Goal: Task Accomplishment & Management: Manage account settings

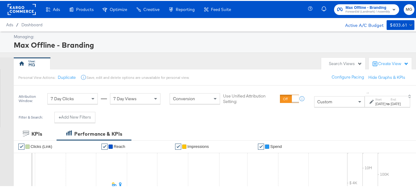
click at [353, 9] on span "Forward3d (Landmark) / Assembly" at bounding box center [368, 11] width 44 height 5
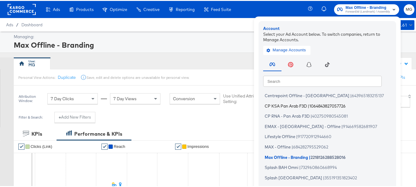
click at [293, 102] on li "CP KSA Pan Arab F3D | 1064843827057726" at bounding box center [329, 105] width 132 height 9
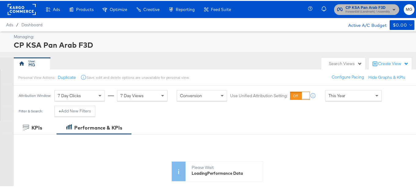
click at [369, 9] on span "Forward3d (Landmark) / Assembly" at bounding box center [368, 11] width 44 height 5
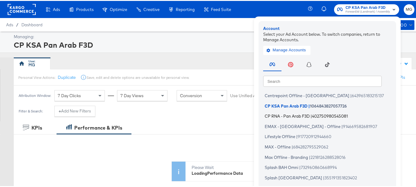
click at [312, 117] on span "402750980545081" at bounding box center [330, 115] width 36 height 5
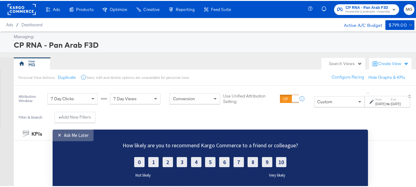
click at [72, 132] on link "✕ Ask Me Later" at bounding box center [73, 136] width 41 height 12
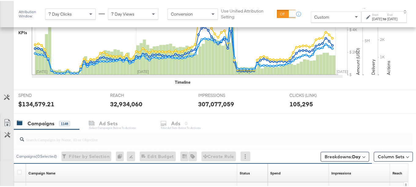
scroll to position [222, 0]
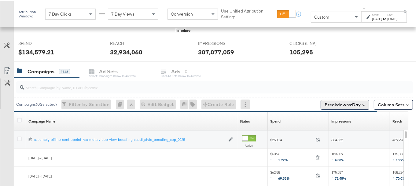
click at [353, 102] on b "Day" at bounding box center [357, 104] width 9 height 6
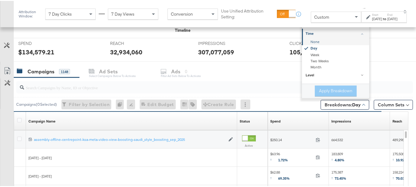
click at [303, 39] on div "None" at bounding box center [336, 41] width 66 height 6
click at [328, 93] on button "Apply Breakdown" at bounding box center [336, 90] width 42 height 11
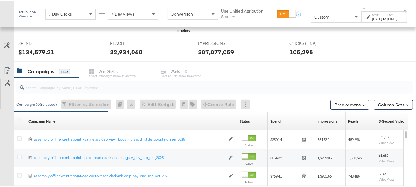
click at [93, 89] on input "search" at bounding box center [201, 84] width 354 height 12
paste input "autumn_newness_boosting_sep_oct_2025"
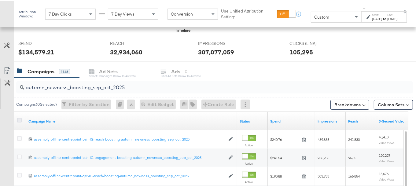
click at [19, 119] on icon at bounding box center [19, 119] width 5 height 5
click at [0, 0] on input "checkbox" at bounding box center [0, 0] width 0 height 0
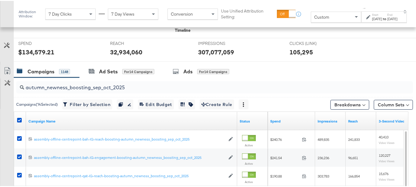
click at [16, 122] on div at bounding box center [20, 120] width 11 height 11
click at [385, 106] on button "Column Sets" at bounding box center [393, 104] width 39 height 10
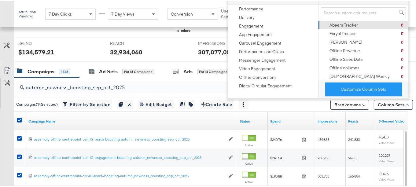
click at [349, 22] on div "Abeera Tracker" at bounding box center [344, 24] width 29 height 6
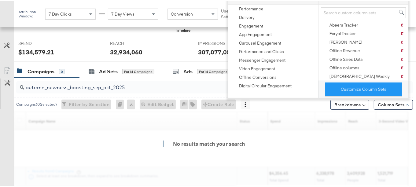
click at [411, 98] on div "KPIs Performance & KPIs Customize KPIs ✔ Clicks (Link) ✔ Reach ✔ Impressions ✔ …" at bounding box center [210, 67] width 421 height 325
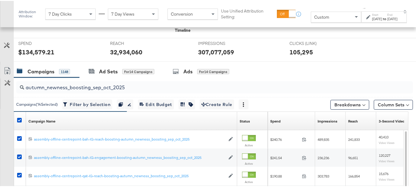
scroll to position [0, 0]
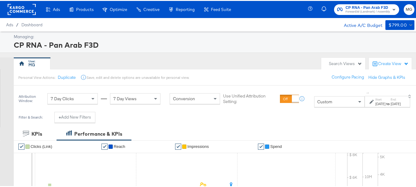
click at [376, 103] on div "[DATE]" at bounding box center [381, 103] width 10 height 5
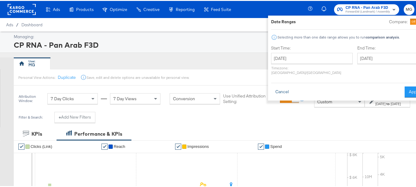
click at [271, 86] on button "Cancel" at bounding box center [282, 91] width 22 height 11
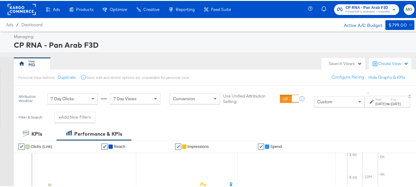
click at [315, 106] on div "Custom" at bounding box center [340, 101] width 50 height 10
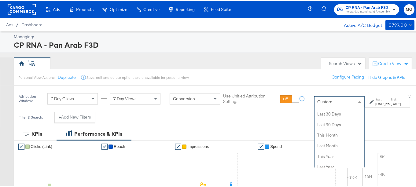
scroll to position [136, 0]
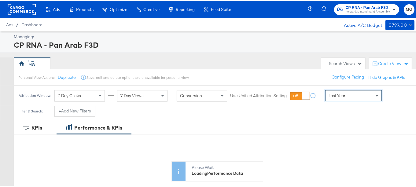
click at [331, 96] on span "Last Year" at bounding box center [330, 95] width 8 height 6
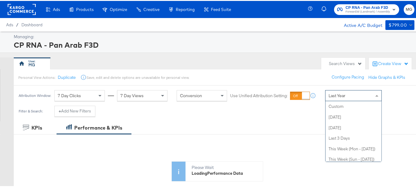
scroll to position [119, 0]
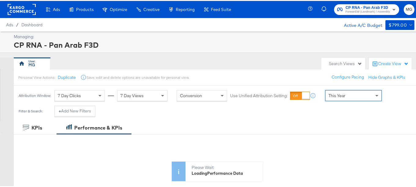
click at [409, 48] on div "Managing: CP RNA - Pan Arab F3D" at bounding box center [210, 41] width 421 height 21
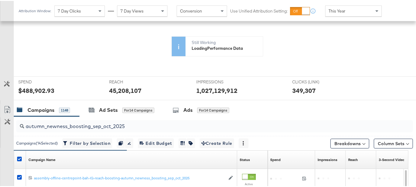
scroll to position [166, 0]
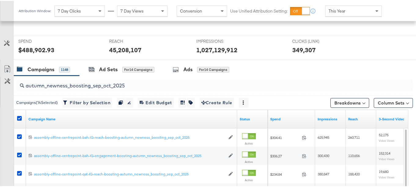
click at [8, 67] on icon at bounding box center [7, 68] width 7 height 7
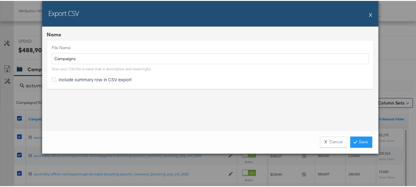
click at [58, 81] on div "Include summary row in CSV export" at bounding box center [211, 80] width 318 height 8
click at [59, 79] on span "Include summary row in CSV export" at bounding box center [95, 79] width 73 height 6
click at [0, 0] on input "Include summary row in CSV export" at bounding box center [0, 0] width 0 height 0
click at [362, 144] on link "Save" at bounding box center [362, 141] width 22 height 11
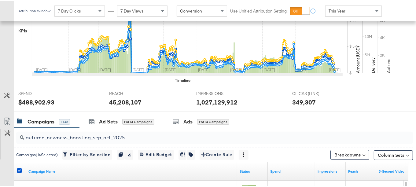
scroll to position [218, 0]
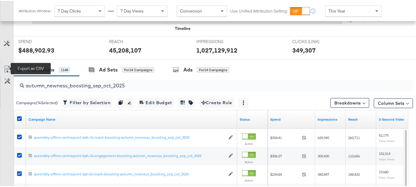
click at [9, 63] on link "Export as CSV" at bounding box center [7, 69] width 14 height 14
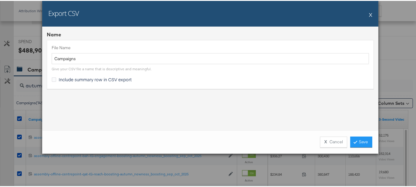
click at [94, 76] on span "Include summary row in CSV export" at bounding box center [95, 79] width 73 height 6
click at [0, 0] on input "Include summary row in CSV export" at bounding box center [0, 0] width 0 height 0
click at [364, 144] on link "Save" at bounding box center [362, 141] width 22 height 11
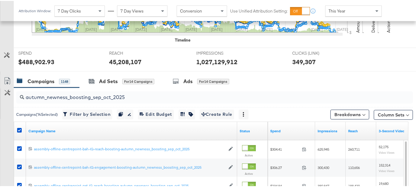
scroll to position [206, 0]
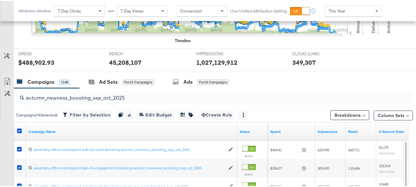
click at [113, 101] on div "autumn_newness_boosting_sep_oct_2025" at bounding box center [214, 97] width 397 height 12
click at [110, 94] on input "autumn_newness_boosting_sep_oct_2025" at bounding box center [201, 95] width 354 height 12
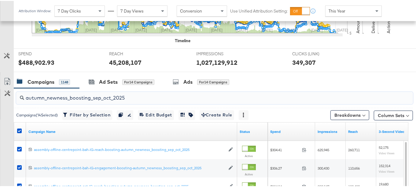
click at [110, 94] on input "autumn_newness_boosting_sep_oct_2025" at bounding box center [201, 95] width 354 height 12
paste input "dark-ads-sep_pay_day"
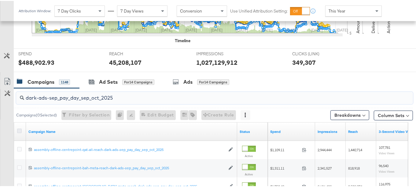
type input "dark-ads-sep_pay_day_sep_oct_2025"
click at [20, 131] on icon at bounding box center [19, 130] width 5 height 5
click at [0, 0] on input "checkbox" at bounding box center [0, 0] width 0 height 0
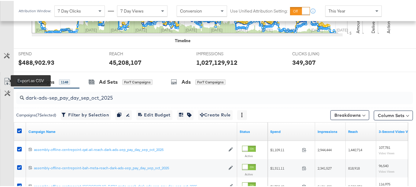
click at [5, 80] on icon at bounding box center [7, 80] width 7 height 7
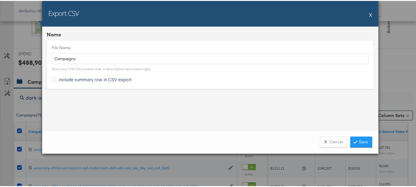
click at [68, 78] on span "Include summary row in CSV export" at bounding box center [95, 79] width 73 height 6
click at [0, 0] on input "Include summary row in CSV export" at bounding box center [0, 0] width 0 height 0
click at [365, 140] on link "Save" at bounding box center [362, 141] width 22 height 11
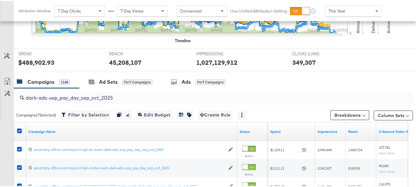
click at [112, 96] on input "dark-ads-sep_pay_day_sep_oct_2025" at bounding box center [201, 95] width 354 height 12
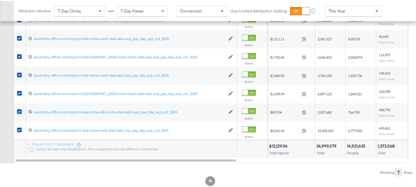
scroll to position [349, 0]
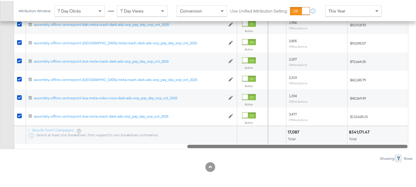
drag, startPoint x: 203, startPoint y: 144, endPoint x: 383, endPoint y: 146, distance: 179.6
click at [383, 147] on div at bounding box center [298, 145] width 221 height 5
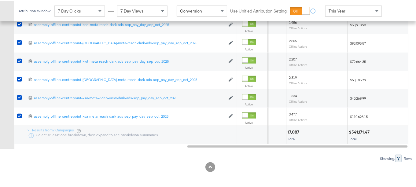
click at [357, 130] on div "$541,171.47" at bounding box center [360, 132] width 23 height 6
copy div "541,171.47"
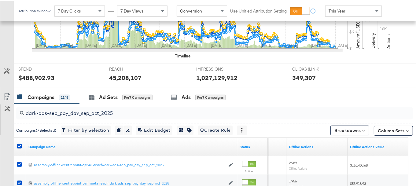
scroll to position [186, 0]
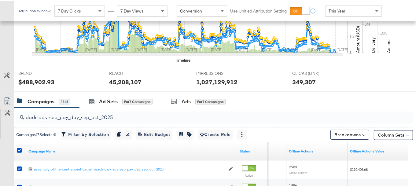
click at [106, 117] on input "dark-ads-sep_pay_day_sep_oct_2025" at bounding box center [201, 114] width 354 height 12
